Goal: Task Accomplishment & Management: Use online tool/utility

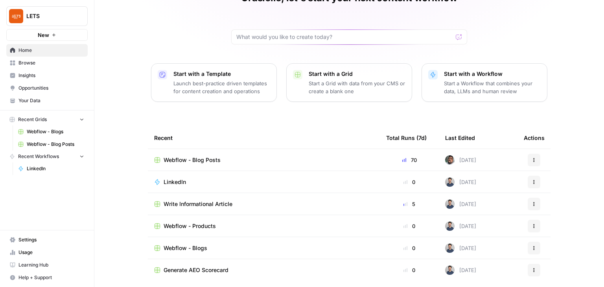
scroll to position [52, 0]
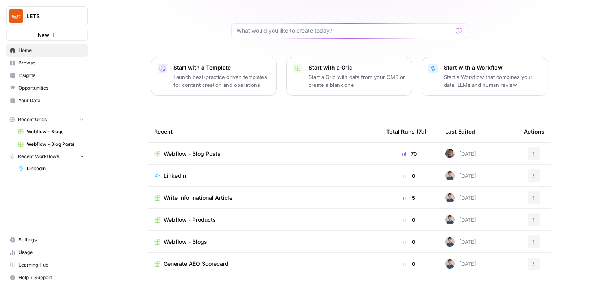
click at [189, 196] on span "Write Informational Article" at bounding box center [198, 198] width 69 height 8
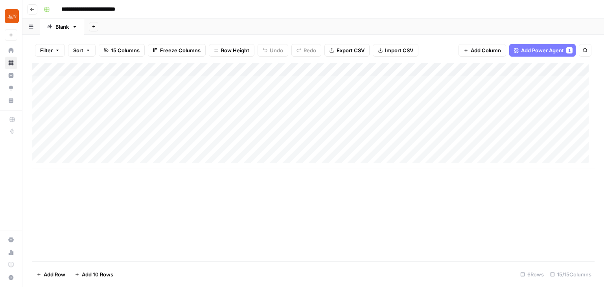
click at [86, 132] on div "Add Column" at bounding box center [313, 116] width 562 height 106
click at [116, 134] on textarea at bounding box center [122, 136] width 126 height 11
click at [90, 134] on textarea at bounding box center [122, 136] width 126 height 11
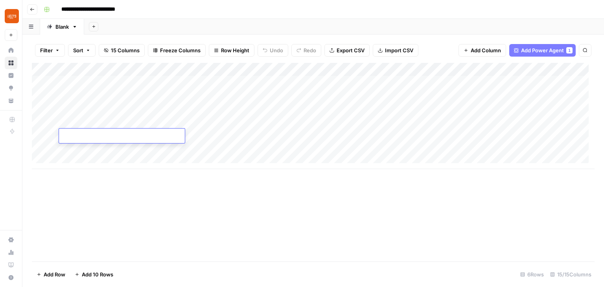
paste textarea "**********"
type textarea "**********"
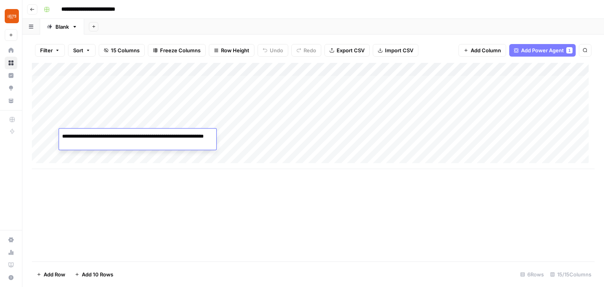
click at [164, 205] on div "Add Column" at bounding box center [313, 162] width 562 height 198
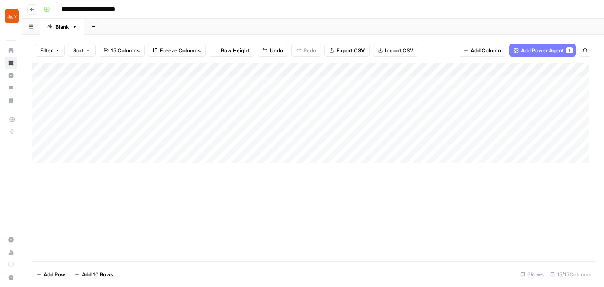
click at [168, 134] on div "Add Column" at bounding box center [313, 116] width 562 height 106
click at [104, 148] on div "Add Column" at bounding box center [313, 116] width 562 height 106
click at [120, 198] on div "Add Column" at bounding box center [313, 162] width 562 height 198
click at [125, 147] on div "Add Column" at bounding box center [313, 116] width 562 height 106
click at [125, 147] on textarea at bounding box center [122, 149] width 126 height 11
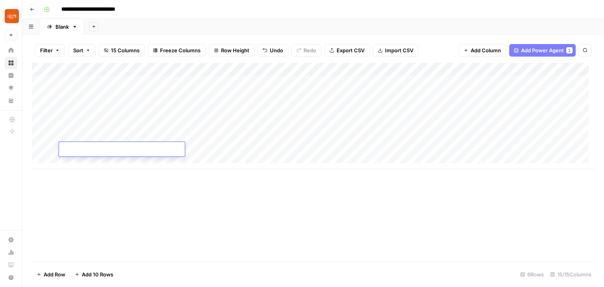
click at [130, 150] on textarea at bounding box center [122, 149] width 126 height 11
click at [129, 149] on textarea at bounding box center [122, 149] width 126 height 11
click at [112, 150] on textarea at bounding box center [122, 149] width 126 height 11
paste textarea "**********"
type textarea "**********"
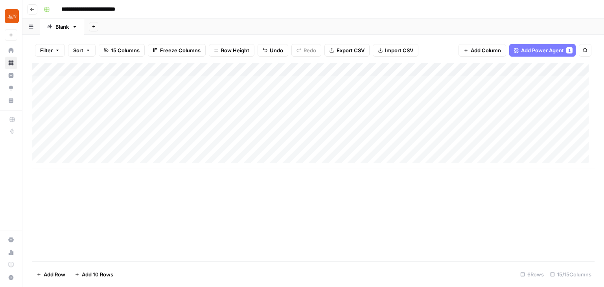
click at [208, 183] on div "Add Column" at bounding box center [313, 162] width 562 height 198
click at [170, 148] on div "Add Column" at bounding box center [313, 116] width 562 height 106
click at [42, 108] on div "Add Column" at bounding box center [313, 116] width 562 height 106
click at [62, 271] on span "Delete 1 Row" at bounding box center [52, 274] width 31 height 8
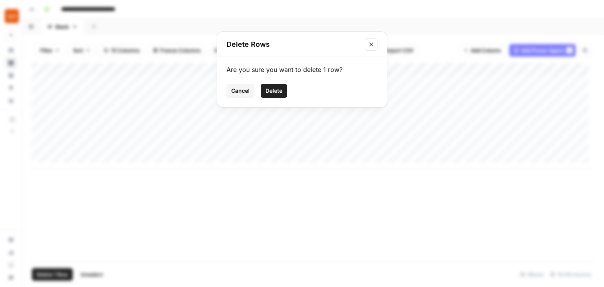
click at [276, 93] on span "Delete" at bounding box center [273, 91] width 17 height 8
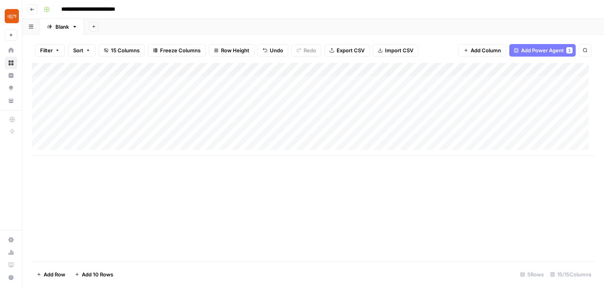
click at [86, 109] on div "Add Column" at bounding box center [313, 109] width 562 height 93
click at [176, 189] on div "Add Column" at bounding box center [313, 162] width 562 height 198
click at [43, 109] on div "Add Column" at bounding box center [313, 109] width 562 height 93
click at [63, 274] on span "Delete 1 Row" at bounding box center [52, 274] width 31 height 8
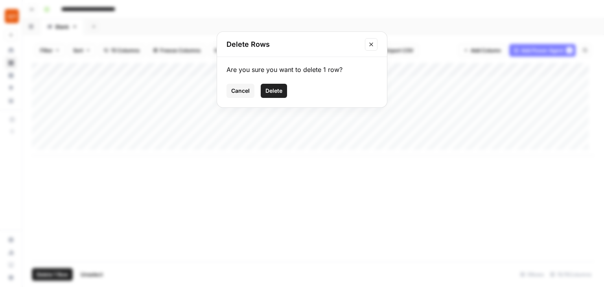
click at [280, 92] on span "Delete" at bounding box center [273, 91] width 17 height 8
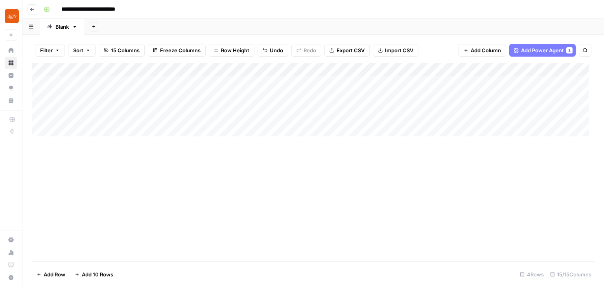
click at [193, 108] on div "Add Column" at bounding box center [313, 102] width 562 height 79
click at [274, 109] on div "Add Column" at bounding box center [313, 102] width 562 height 79
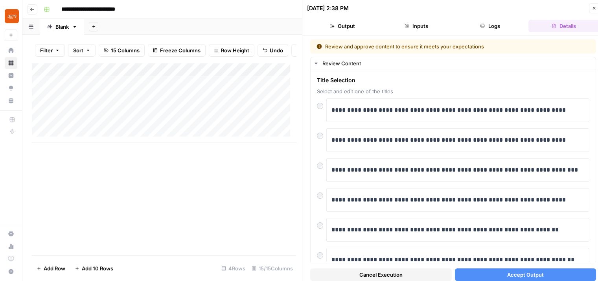
click at [499, 276] on button "Accept Output" at bounding box center [525, 274] width 141 height 13
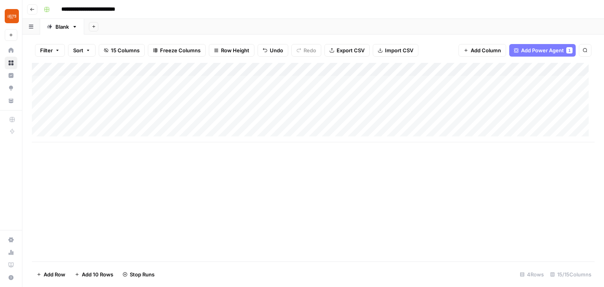
click at [193, 125] on div "Add Column" at bounding box center [313, 102] width 562 height 79
click at [273, 120] on div "Add Column" at bounding box center [313, 102] width 562 height 79
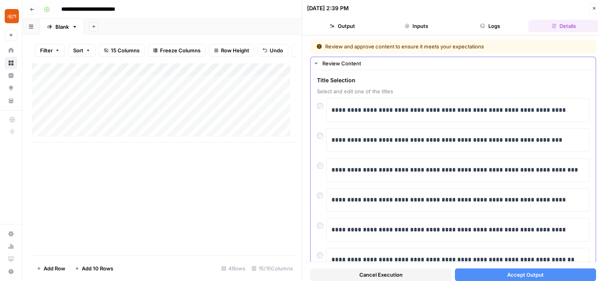
click at [324, 166] on div at bounding box center [321, 163] width 9 height 11
click at [519, 276] on span "Accept Output" at bounding box center [525, 274] width 37 height 8
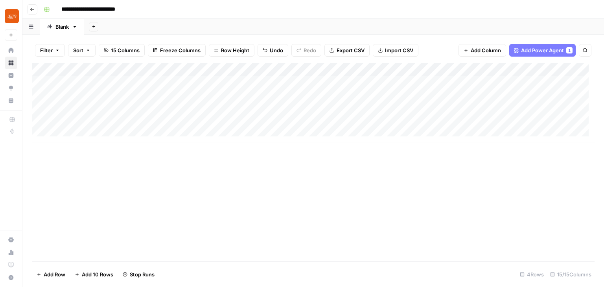
click at [115, 83] on div "Add Column" at bounding box center [313, 102] width 562 height 79
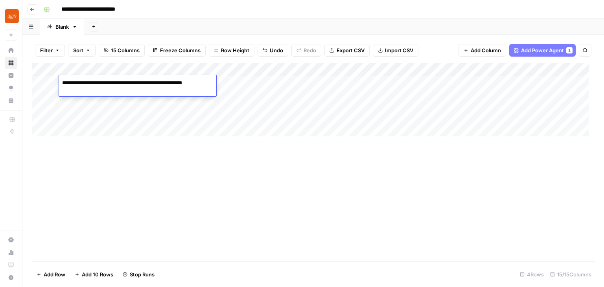
click at [115, 83] on textarea "**********" at bounding box center [137, 86] width 157 height 19
click at [100, 90] on textarea "**********" at bounding box center [137, 86] width 157 height 19
drag, startPoint x: 87, startPoint y: 90, endPoint x: 57, endPoint y: 81, distance: 31.6
click at [57, 81] on body "**********" at bounding box center [302, 143] width 604 height 287
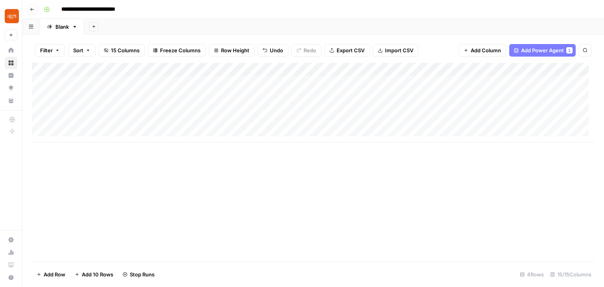
click at [150, 204] on div "Add Column" at bounding box center [313, 162] width 562 height 198
click at [90, 110] on div "Add Column" at bounding box center [313, 102] width 562 height 79
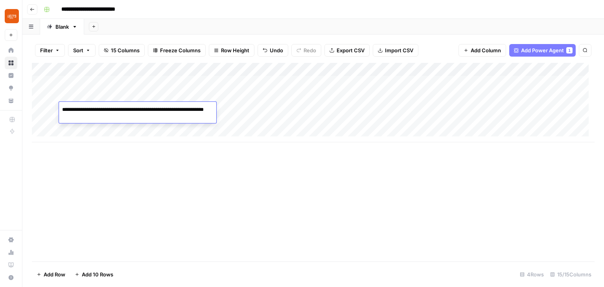
drag, startPoint x: 105, startPoint y: 115, endPoint x: 57, endPoint y: 107, distance: 49.4
click at [57, 107] on body "**********" at bounding box center [302, 143] width 604 height 287
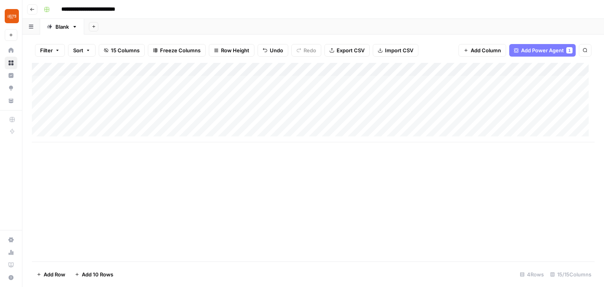
click at [119, 167] on div "Add Column" at bounding box center [313, 162] width 562 height 198
click at [95, 127] on div "Add Column" at bounding box center [313, 102] width 562 height 79
click at [97, 124] on div "Add Column" at bounding box center [313, 102] width 562 height 79
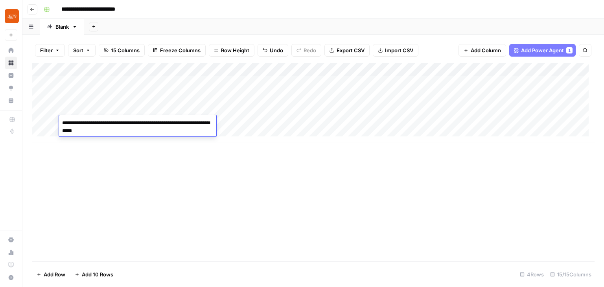
click at [130, 128] on textarea "**********" at bounding box center [137, 127] width 157 height 19
drag, startPoint x: 126, startPoint y: 129, endPoint x: 107, endPoint y: 156, distance: 32.7
click at [58, 118] on body "**********" at bounding box center [302, 143] width 604 height 287
click at [157, 184] on div "Add Column" at bounding box center [313, 162] width 562 height 198
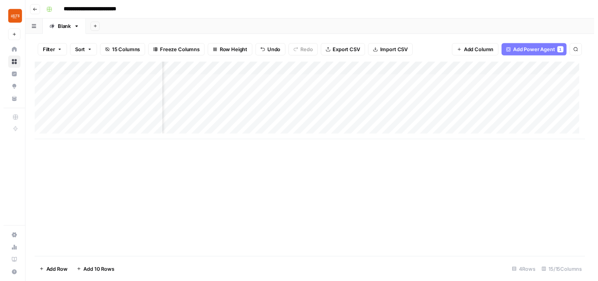
scroll to position [0, 641]
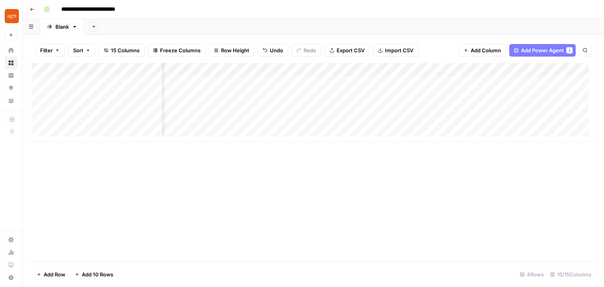
click at [351, 82] on div "Add Column" at bounding box center [313, 102] width 562 height 79
click at [379, 81] on div "Add Column" at bounding box center [313, 102] width 562 height 79
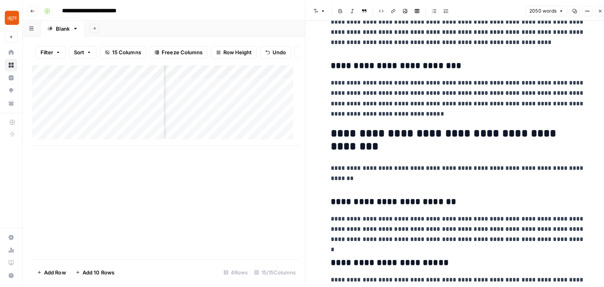
scroll to position [2083, 0]
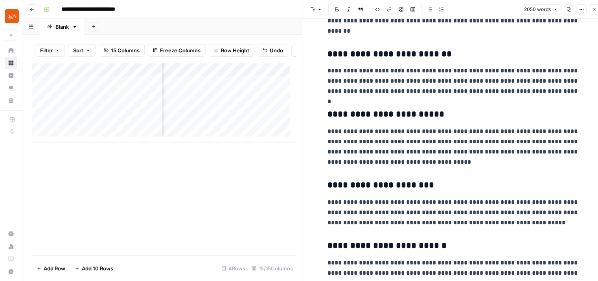
click at [285, 188] on div "Add Column" at bounding box center [164, 159] width 264 height 192
click at [591, 7] on button "Close" at bounding box center [594, 9] width 10 height 10
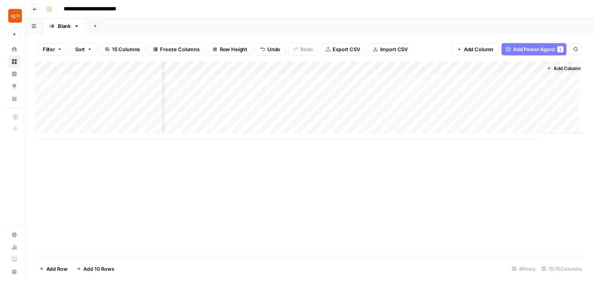
scroll to position [0, 707]
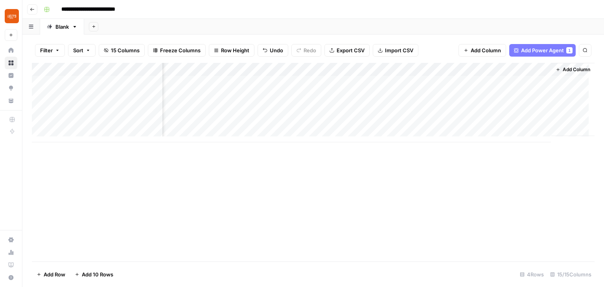
click at [439, 82] on div "Add Column" at bounding box center [313, 102] width 562 height 79
click at [465, 81] on div "Add Column" at bounding box center [313, 102] width 562 height 79
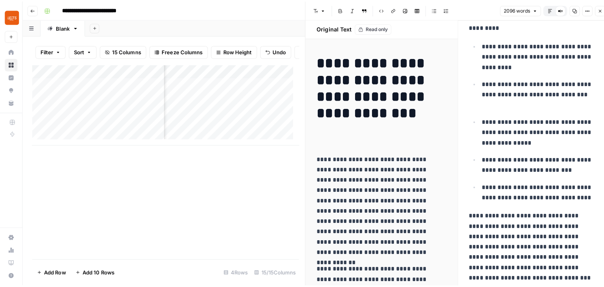
scroll to position [1808, 0]
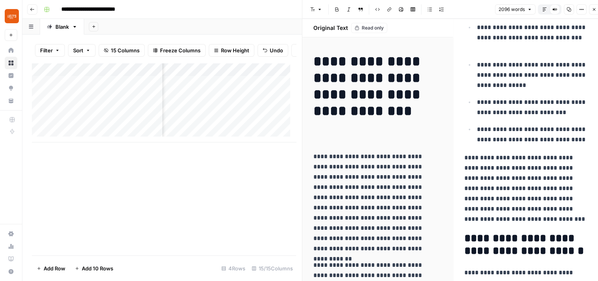
click at [594, 8] on icon "button" at bounding box center [594, 9] width 5 height 5
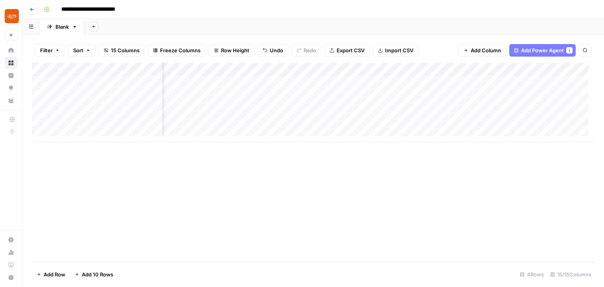
scroll to position [0, 446]
click at [454, 108] on div "Add Column" at bounding box center [313, 102] width 562 height 79
click at [407, 123] on div "Add Column" at bounding box center [313, 102] width 562 height 79
click at [456, 121] on div "Add Column" at bounding box center [313, 102] width 562 height 79
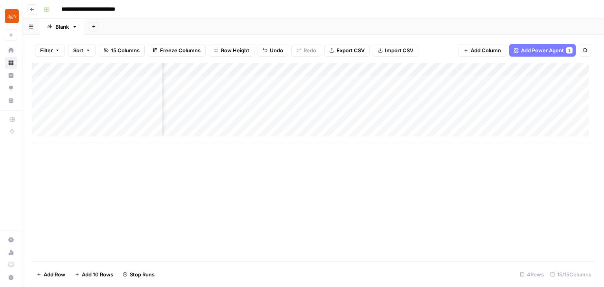
click at [452, 108] on div "Add Column" at bounding box center [313, 102] width 562 height 79
click at [450, 93] on div "Add Column" at bounding box center [313, 102] width 562 height 79
click at [591, 253] on icon "close" at bounding box center [592, 254] width 4 height 4
click at [347, 110] on div "Add Column" at bounding box center [313, 102] width 562 height 79
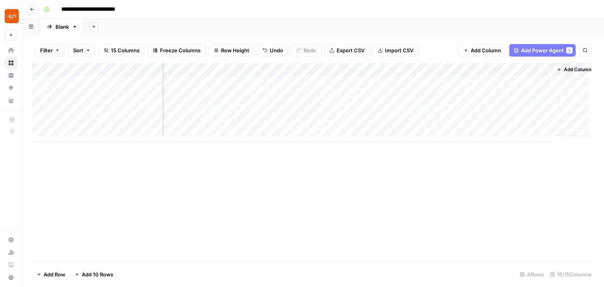
scroll to position [0, 703]
click at [365, 120] on div "Add Column" at bounding box center [313, 102] width 562 height 79
click at [91, 129] on div "Add Column" at bounding box center [313, 102] width 562 height 79
click at [79, 127] on div "Add Column" at bounding box center [313, 109] width 562 height 93
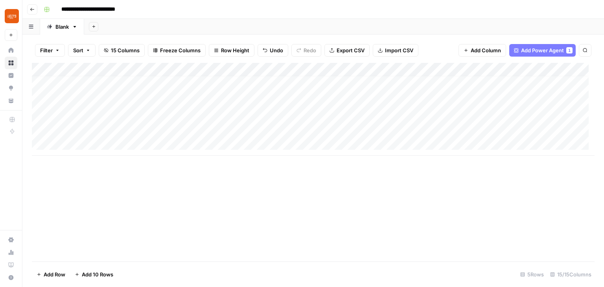
click at [101, 128] on div "Add Column" at bounding box center [313, 109] width 562 height 93
click at [101, 128] on textarea at bounding box center [122, 130] width 126 height 11
click at [77, 130] on textarea at bounding box center [122, 130] width 126 height 11
paste textarea "**********"
type textarea "**********"
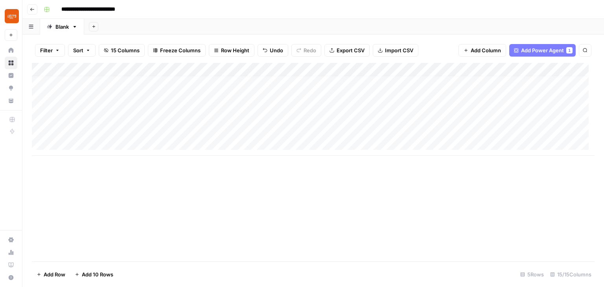
click at [159, 176] on div "Add Column" at bounding box center [313, 162] width 562 height 198
click at [169, 129] on div "Add Column" at bounding box center [313, 109] width 562 height 93
click at [220, 136] on div "Add Column" at bounding box center [313, 109] width 562 height 93
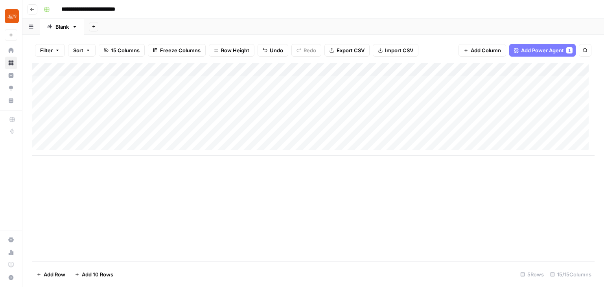
click at [170, 134] on div "Add Column" at bounding box center [313, 109] width 562 height 93
click at [169, 134] on div at bounding box center [221, 136] width 119 height 15
click at [200, 136] on div at bounding box center [221, 136] width 119 height 15
